Goal: Information Seeking & Learning: Learn about a topic

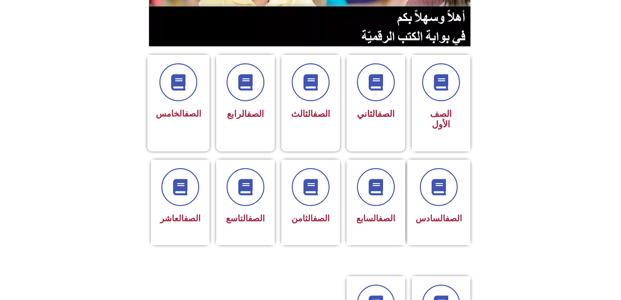
scroll to position [130, 0]
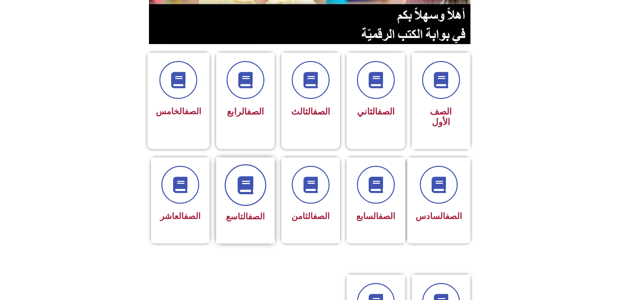
click at [248, 176] on icon at bounding box center [245, 185] width 18 height 18
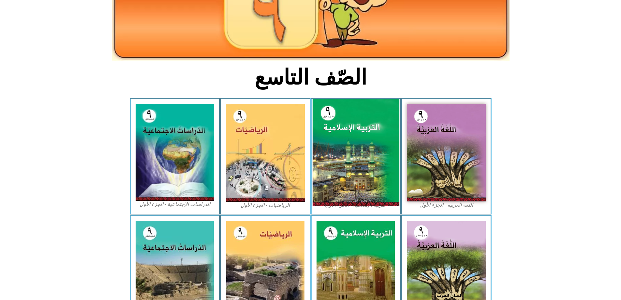
scroll to position [130, 0]
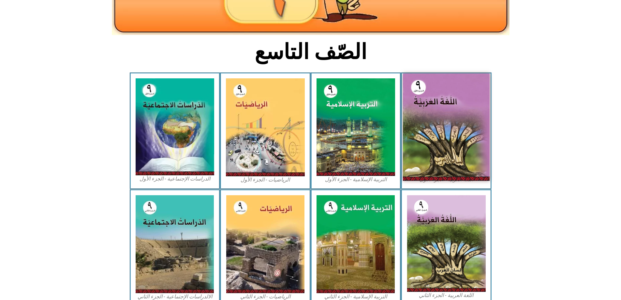
click at [439, 105] on img at bounding box center [446, 126] width 87 height 107
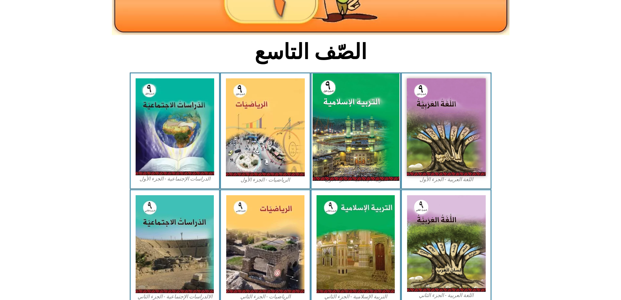
click at [357, 117] on img at bounding box center [355, 126] width 87 height 107
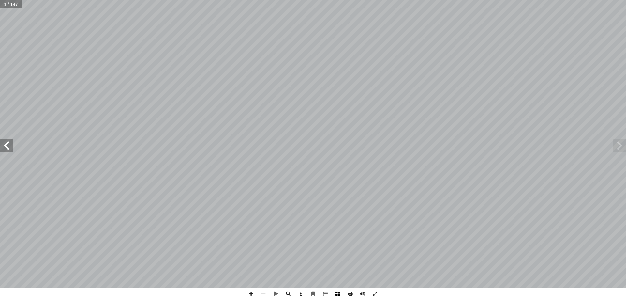
click at [336, 294] on span at bounding box center [338, 293] width 12 height 12
click at [349, 293] on span at bounding box center [350, 293] width 12 height 12
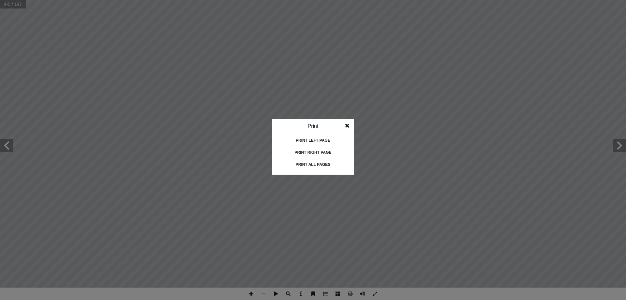
click at [310, 162] on div "Print all pages" at bounding box center [312, 164] width 65 height 10
click at [419, 79] on idv "Print Print current page Print left page Print right page Print all pages" at bounding box center [313, 150] width 626 height 300
click at [347, 121] on span at bounding box center [347, 125] width 12 height 13
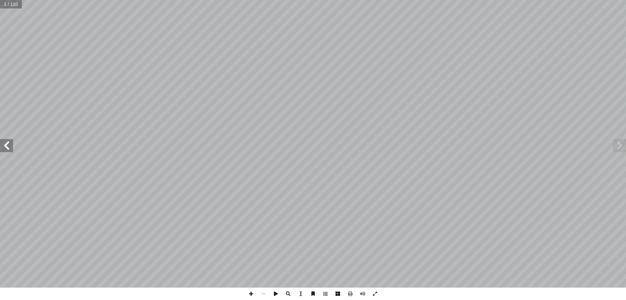
click at [340, 295] on span at bounding box center [338, 293] width 12 height 12
click at [326, 293] on span at bounding box center [325, 293] width 12 height 12
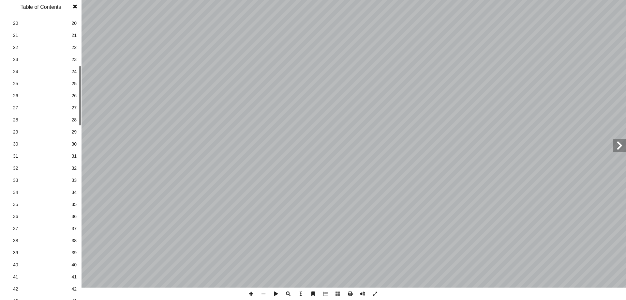
click at [19, 266] on span "40" at bounding box center [40, 264] width 55 height 7
click at [71, 288] on link "42 42" at bounding box center [39, 289] width 73 height 12
click at [17, 289] on span "42" at bounding box center [40, 288] width 55 height 7
click at [72, 291] on span "45" at bounding box center [73, 292] width 5 height 7
click at [72, 242] on span "68" at bounding box center [73, 243] width 5 height 7
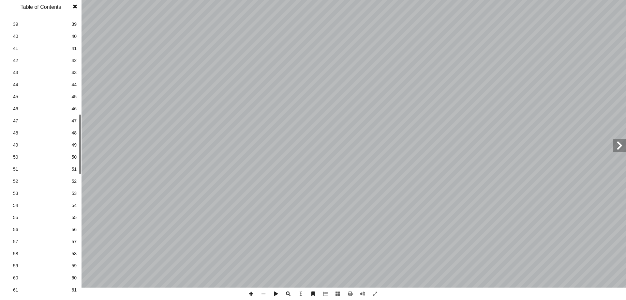
click at [74, 7] on span at bounding box center [75, 6] width 12 height 13
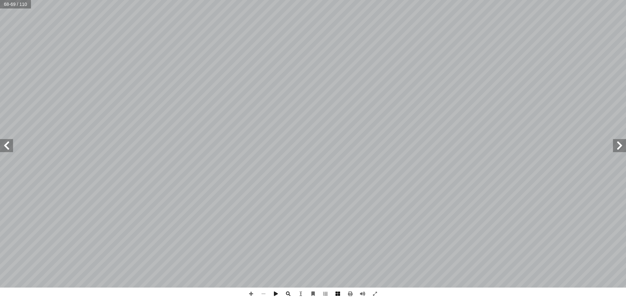
click at [342, 295] on span at bounding box center [338, 293] width 12 height 12
click at [621, 151] on span at bounding box center [619, 145] width 13 height 13
click at [12, 151] on span at bounding box center [6, 145] width 13 height 13
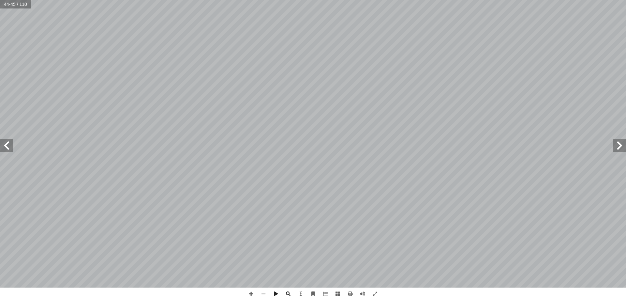
click at [12, 151] on span at bounding box center [6, 145] width 13 height 13
click at [618, 149] on span at bounding box center [619, 145] width 13 height 13
click at [6, 144] on span at bounding box center [6, 145] width 13 height 13
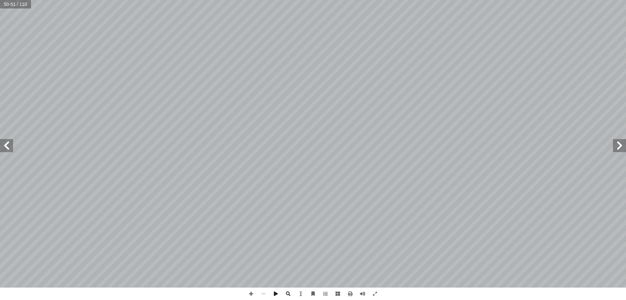
click at [6, 144] on span at bounding box center [6, 145] width 13 height 13
click at [620, 144] on span at bounding box center [619, 145] width 13 height 13
click at [9, 144] on span at bounding box center [6, 145] width 13 height 13
click at [351, 293] on span at bounding box center [350, 293] width 12 height 12
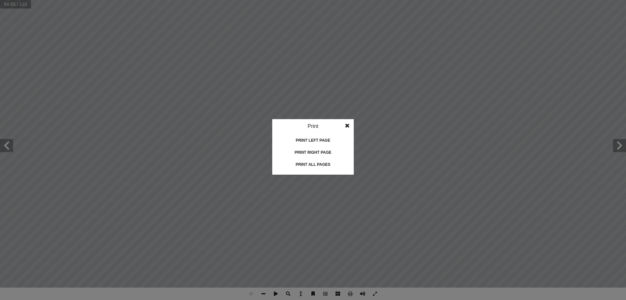
click at [305, 166] on div "Print all pages" at bounding box center [312, 164] width 65 height 10
click at [351, 125] on span at bounding box center [347, 125] width 12 height 13
